Goal: Find specific page/section: Find specific page/section

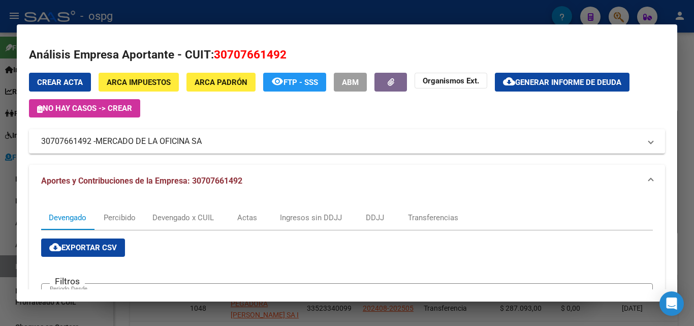
drag, startPoint x: 0, startPoint y: 0, endPoint x: 686, endPoint y: 112, distance: 695.2
click at [686, 112] on div at bounding box center [347, 163] width 694 height 326
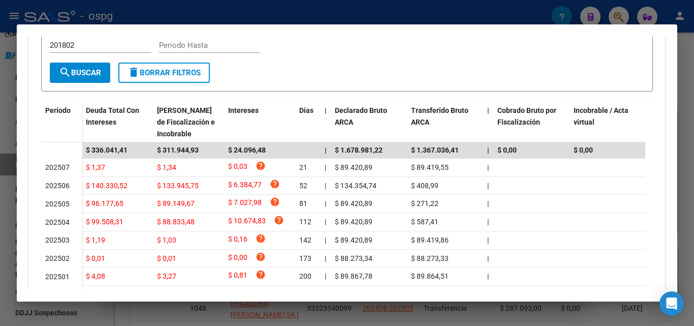
click at [686, 112] on div at bounding box center [347, 163] width 694 height 326
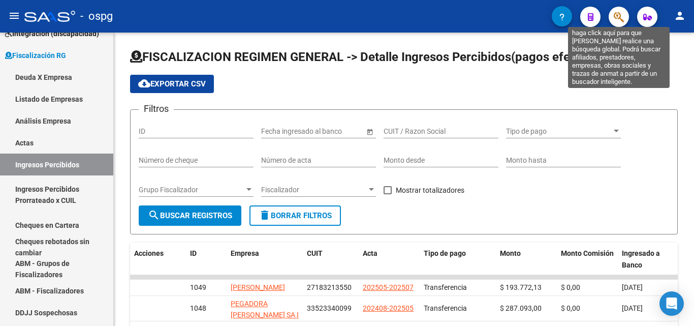
click at [622, 18] on icon "button" at bounding box center [619, 17] width 10 height 12
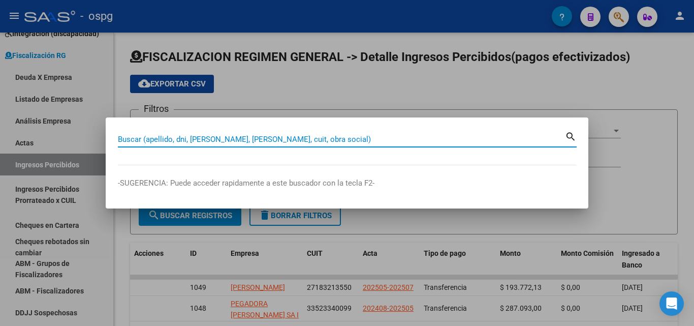
click at [275, 141] on input "Buscar (apellido, dni, [PERSON_NAME], [PERSON_NAME], cuit, obra social)" at bounding box center [341, 139] width 447 height 9
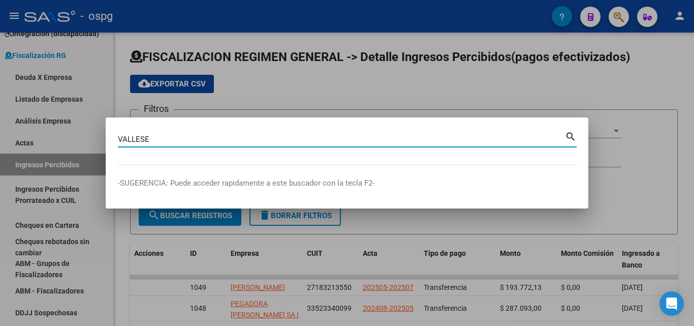
type input "VALLESE"
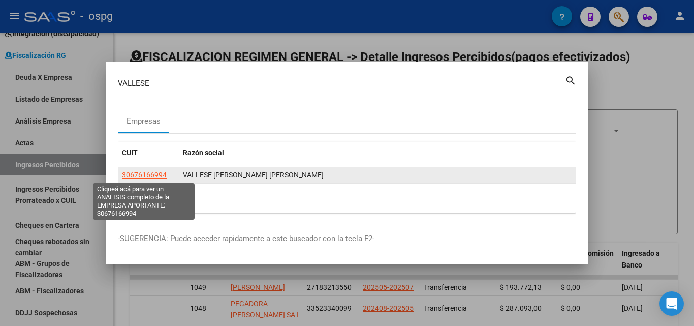
click at [135, 174] on span "30676166994" at bounding box center [144, 175] width 45 height 8
type textarea "30676166994"
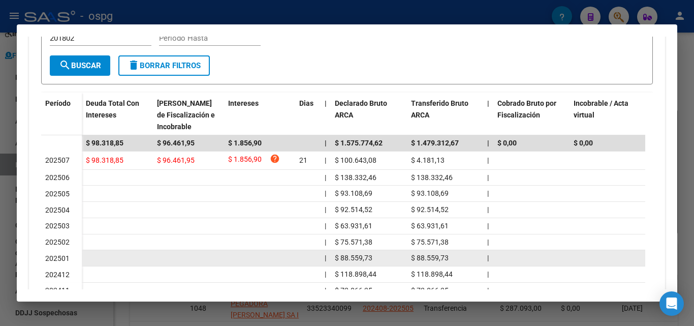
scroll to position [305, 0]
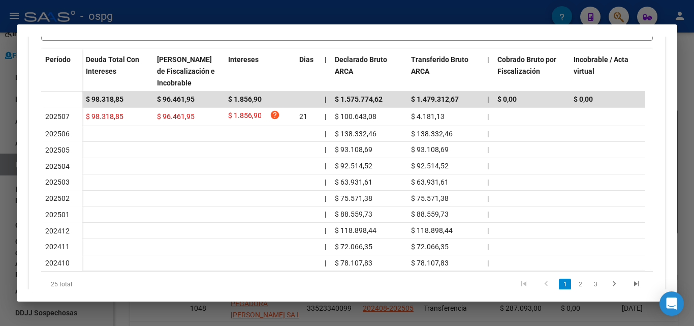
click at [0, 210] on div at bounding box center [347, 163] width 694 height 326
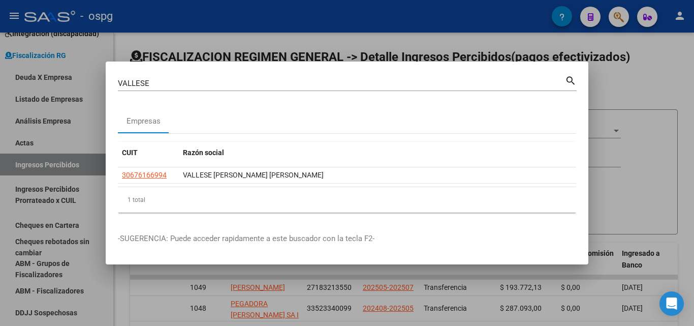
click at [0, 196] on div at bounding box center [347, 163] width 694 height 326
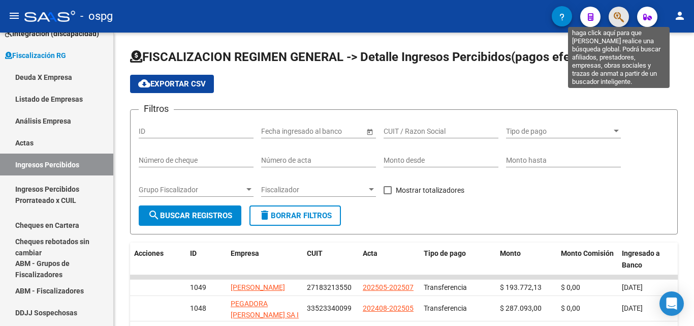
click at [621, 18] on icon "button" at bounding box center [619, 17] width 10 height 12
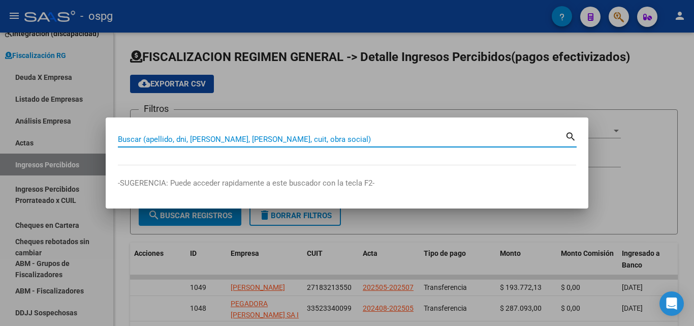
click at [310, 138] on input "Buscar (apellido, dni, [PERSON_NAME], [PERSON_NAME], cuit, obra social)" at bounding box center [341, 139] width 447 height 9
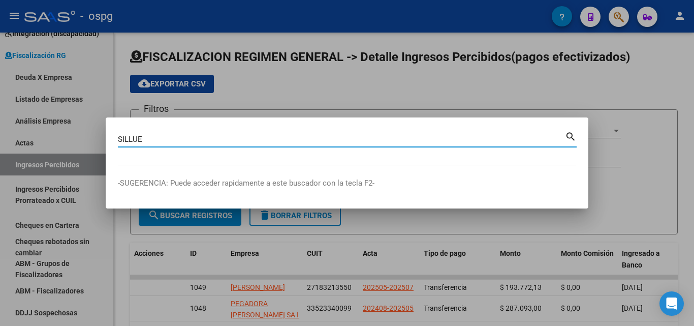
type input "SILLUE"
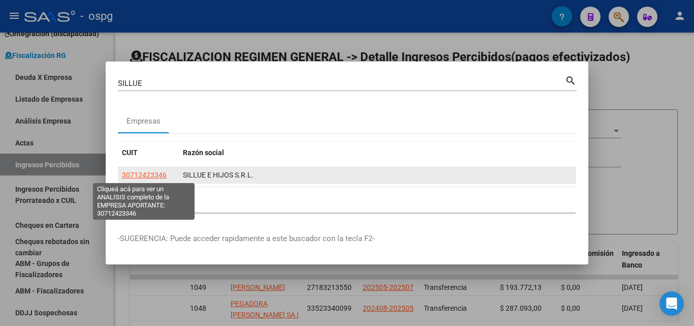
click at [143, 175] on span "30712423346" at bounding box center [144, 175] width 45 height 8
type textarea "30712423346"
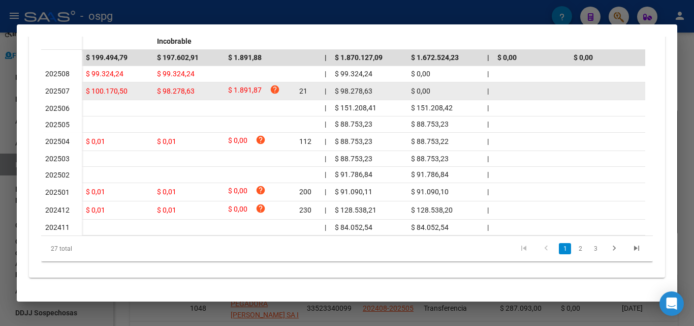
scroll to position [356, 0]
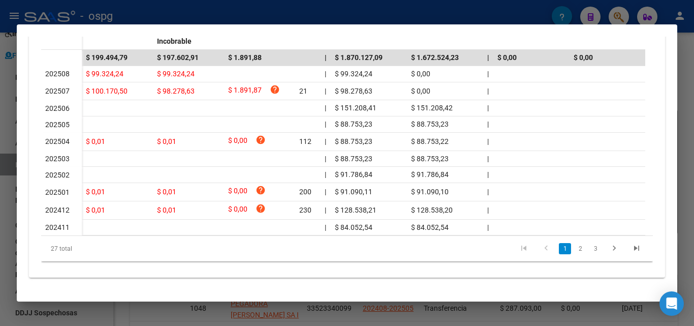
click at [0, 156] on div at bounding box center [347, 163] width 694 height 326
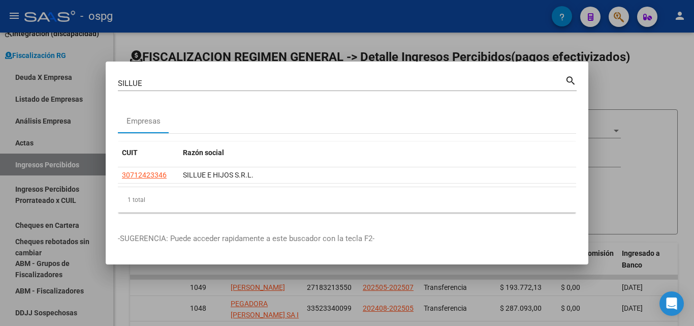
click at [635, 143] on div at bounding box center [347, 163] width 694 height 326
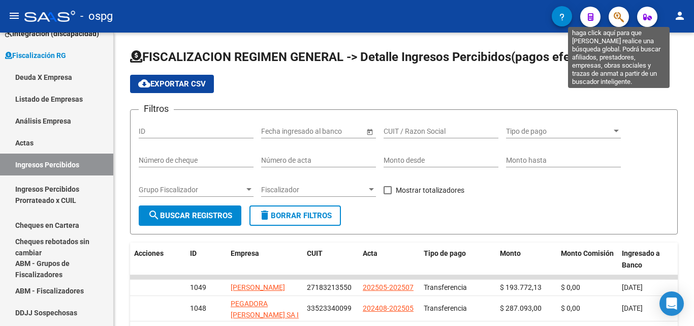
click at [620, 14] on icon "button" at bounding box center [619, 17] width 10 height 12
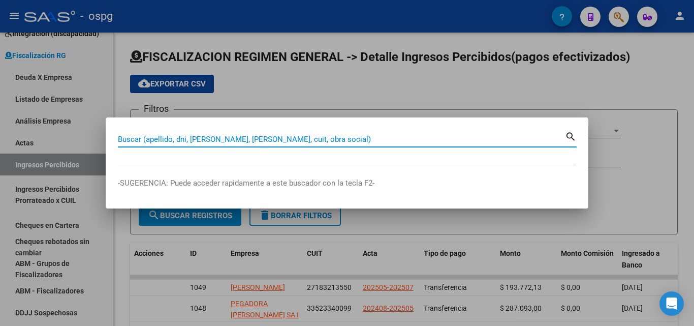
click at [230, 138] on input "Buscar (apellido, dni, [PERSON_NAME], [PERSON_NAME], cuit, obra social)" at bounding box center [341, 139] width 447 height 9
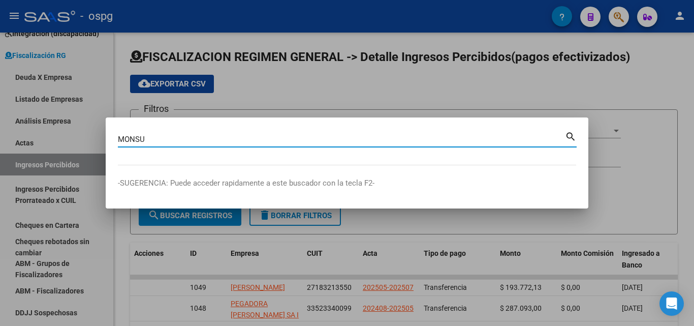
type input "MONSU"
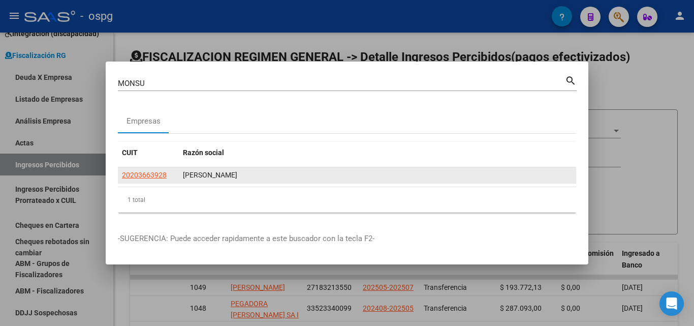
click at [143, 170] on app-link-go-to "20203663928" at bounding box center [144, 175] width 45 height 12
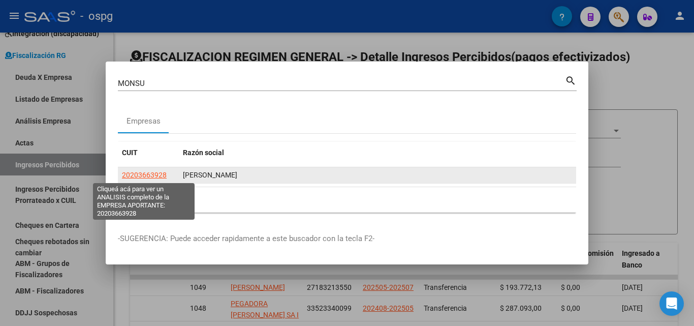
click at [143, 173] on span "20203663928" at bounding box center [144, 175] width 45 height 8
type textarea "20203663928"
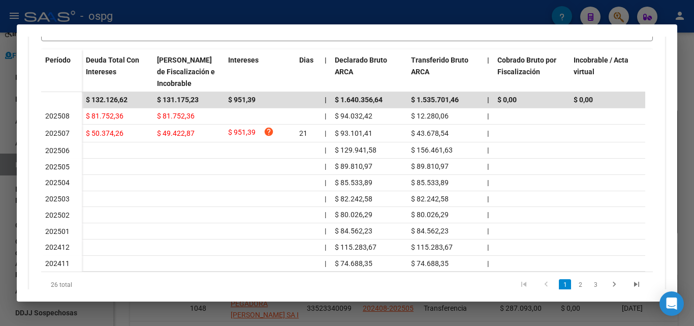
scroll to position [305, 0]
